Goal: Information Seeking & Learning: Compare options

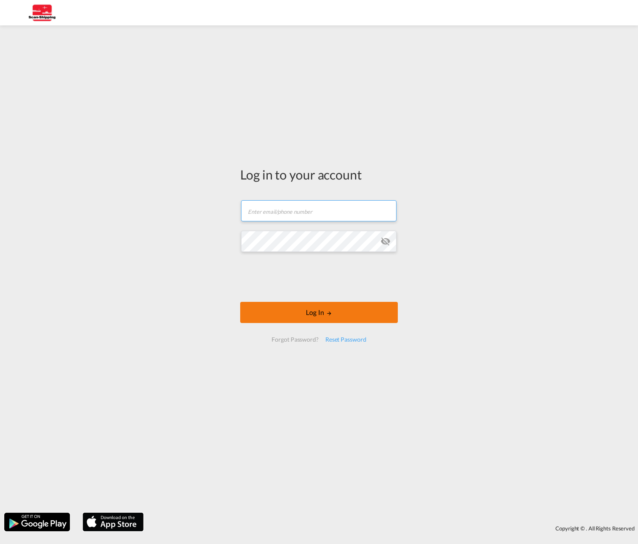
type input "[EMAIL_ADDRESS][DOMAIN_NAME]"
click at [318, 316] on button "Log In" at bounding box center [319, 312] width 158 height 21
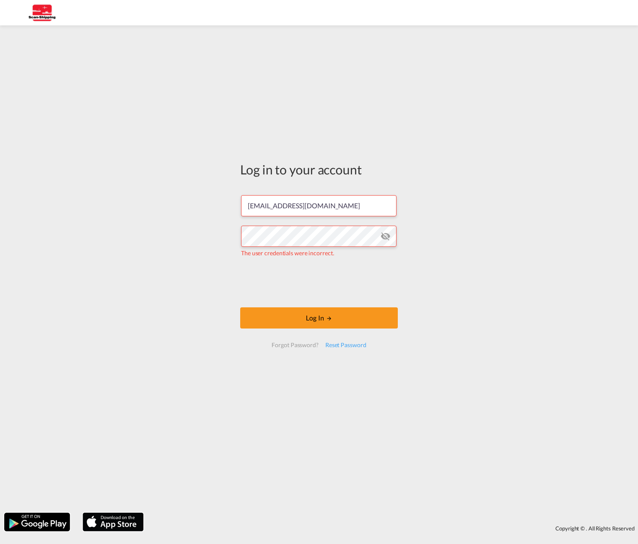
drag, startPoint x: 431, startPoint y: 260, endPoint x: 383, endPoint y: 275, distance: 50.0
click at [433, 260] on div "Log in to your account [EMAIL_ADDRESS][DOMAIN_NAME] The user credentials were i…" at bounding box center [319, 269] width 638 height 479
click at [134, 222] on div "Log in to your account [EMAIL_ADDRESS][DOMAIN_NAME] The user credentials were i…" at bounding box center [319, 269] width 638 height 479
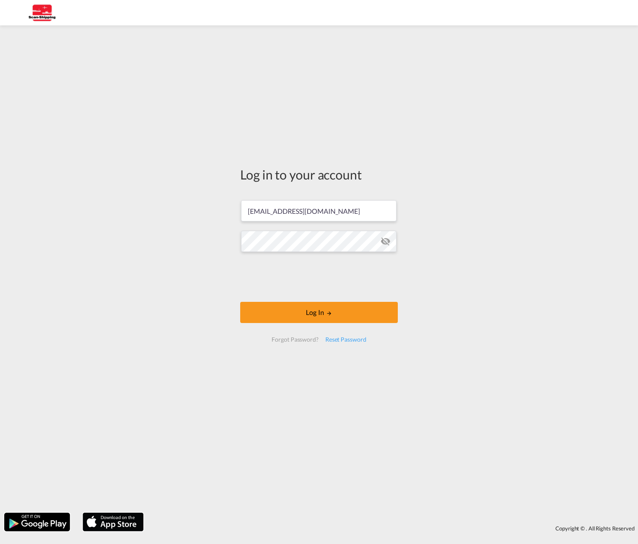
click at [215, 274] on div "Log in to your account [EMAIL_ADDRESS][DOMAIN_NAME] Log In Forgot Password? Res…" at bounding box center [319, 269] width 638 height 479
click at [314, 314] on button "Log In" at bounding box center [319, 312] width 158 height 21
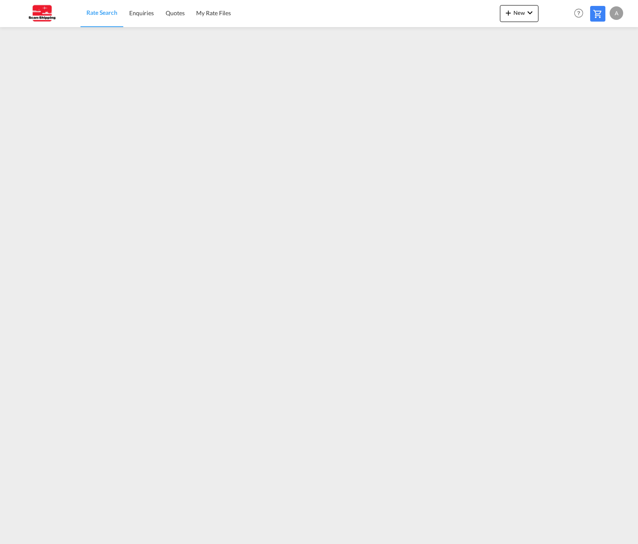
click at [109, 15] on span "Rate Search" at bounding box center [101, 12] width 31 height 7
click at [103, 15] on span "Rate Search" at bounding box center [101, 12] width 31 height 7
click at [516, 11] on span "New" at bounding box center [519, 12] width 32 height 7
click at [406, 11] on md-backdrop at bounding box center [319, 272] width 638 height 544
